Goal: Navigation & Orientation: Go to known website

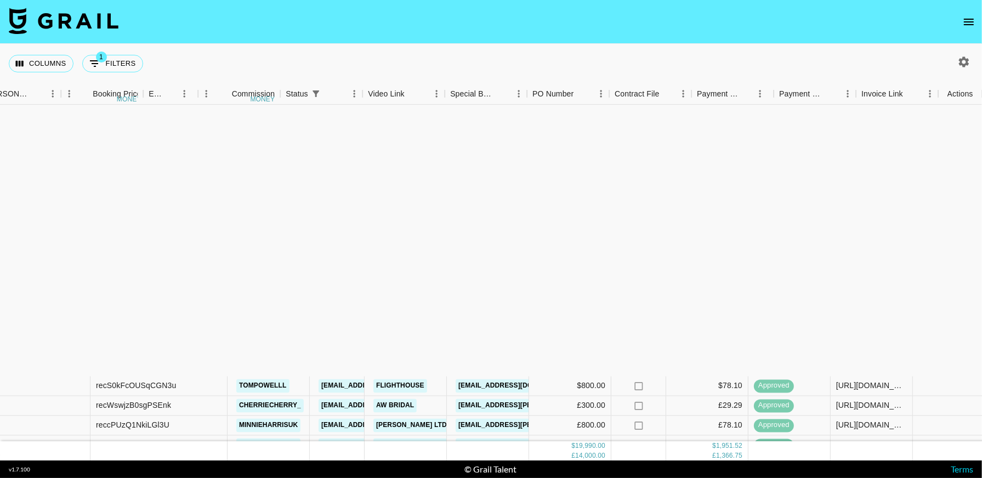
scroll to position [328, 468]
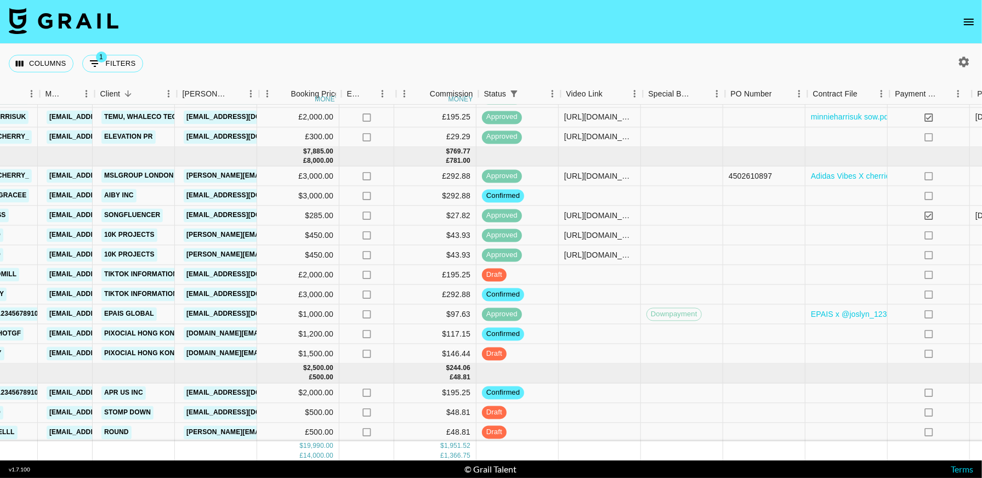
scroll to position [328, 270]
